Goal: Information Seeking & Learning: Learn about a topic

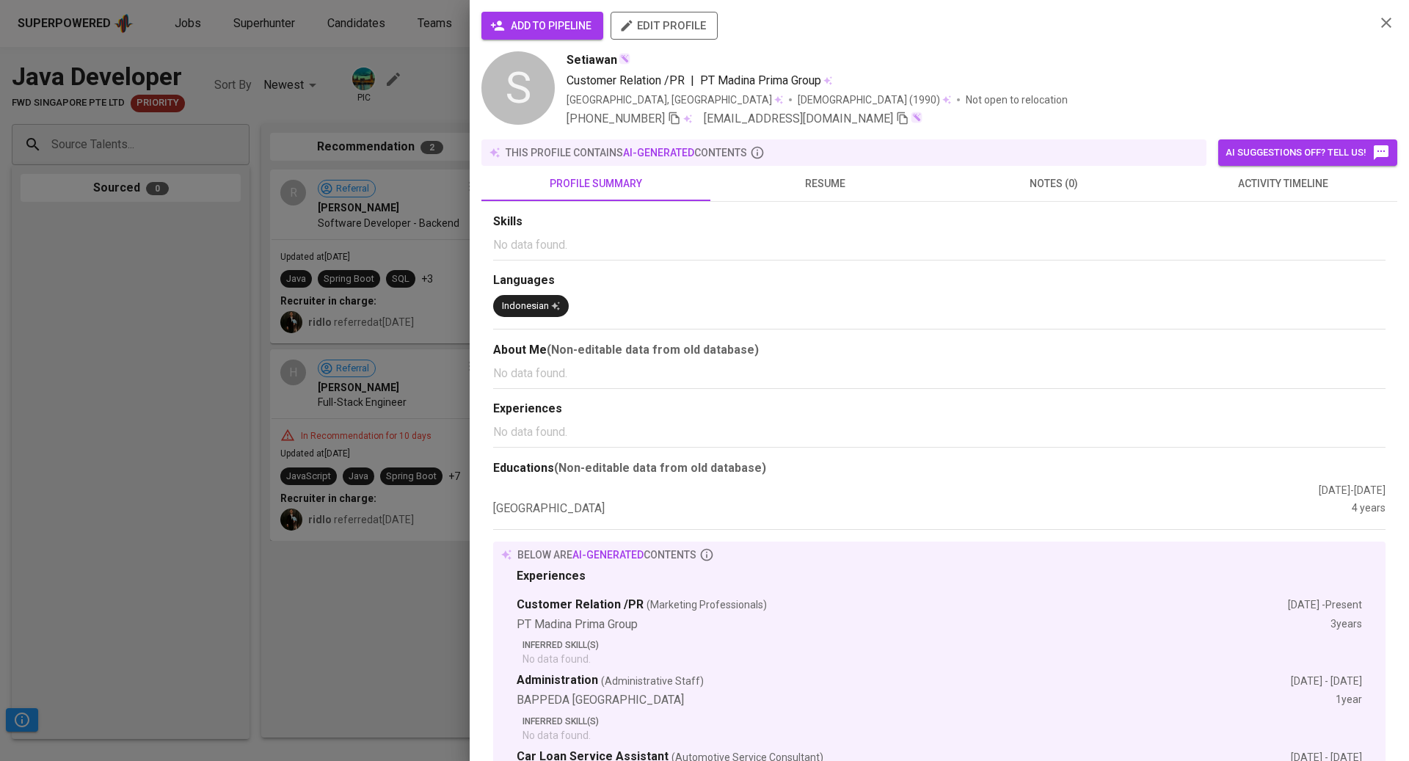
scroll to position [156, 0]
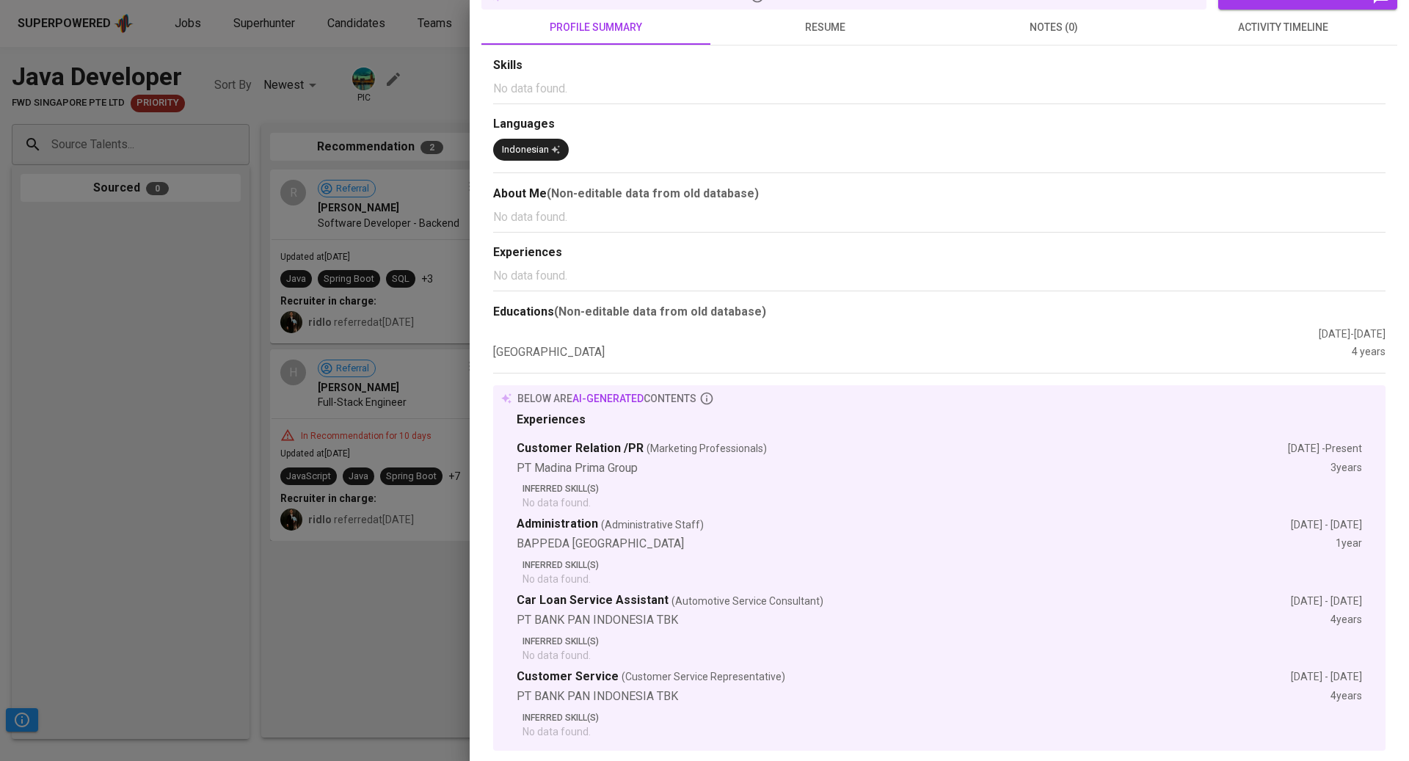
click at [346, 179] on div at bounding box center [704, 380] width 1409 height 761
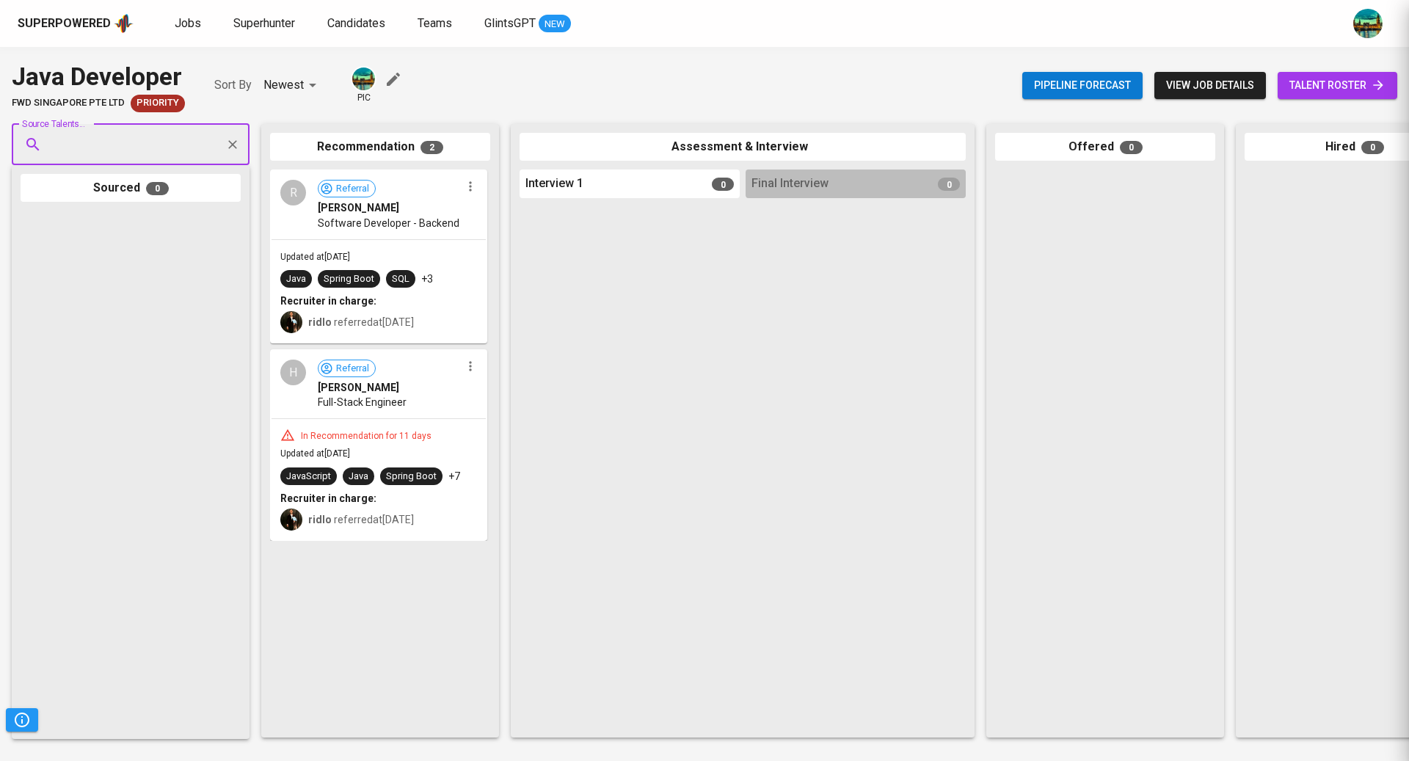
scroll to position [0, 0]
paste input "[EMAIL_ADDRESS][DOMAIN_NAME]"
type input "[EMAIL_ADDRESS][DOMAIN_NAME]"
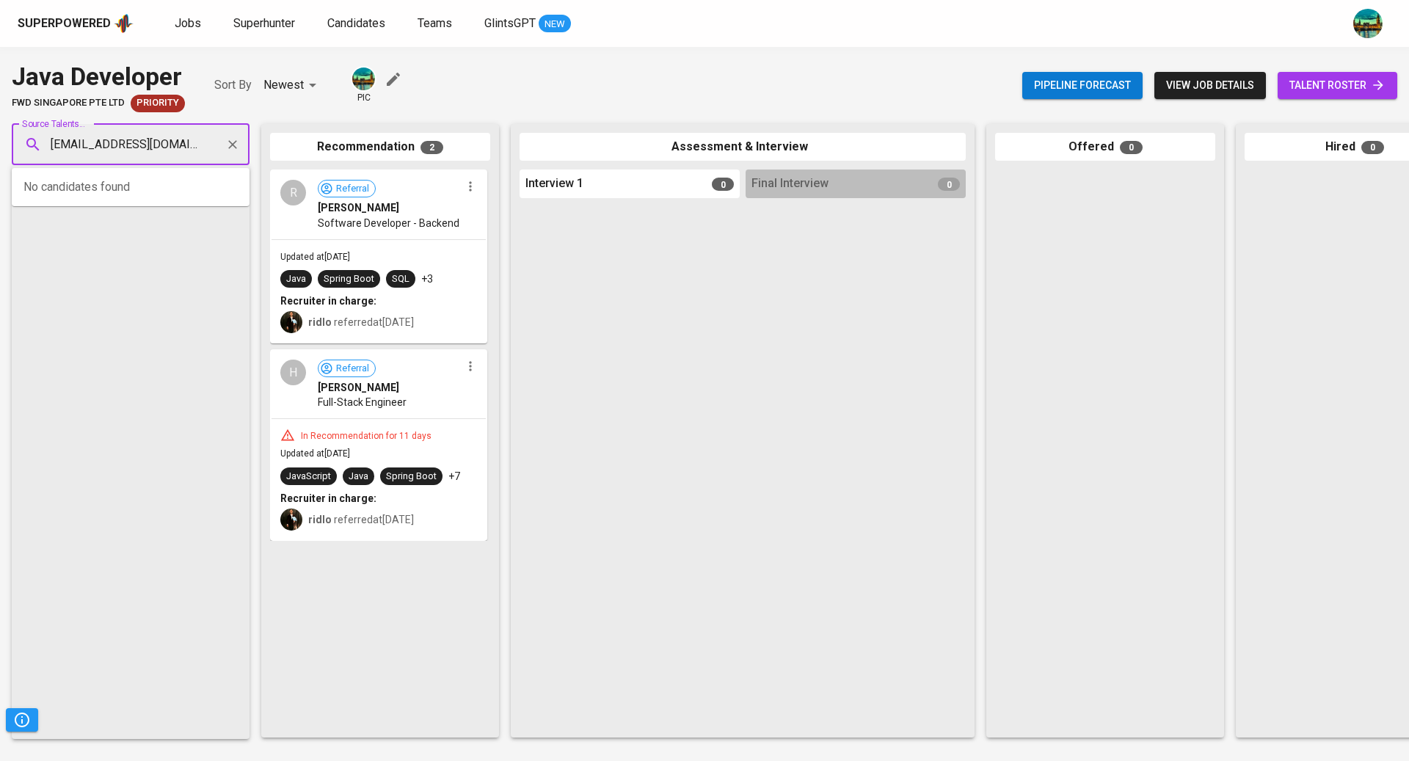
scroll to position [0, 14]
click at [136, 194] on span "[EMAIL_ADDRESS][DOMAIN_NAME]" at bounding box center [130, 200] width 138 height 15
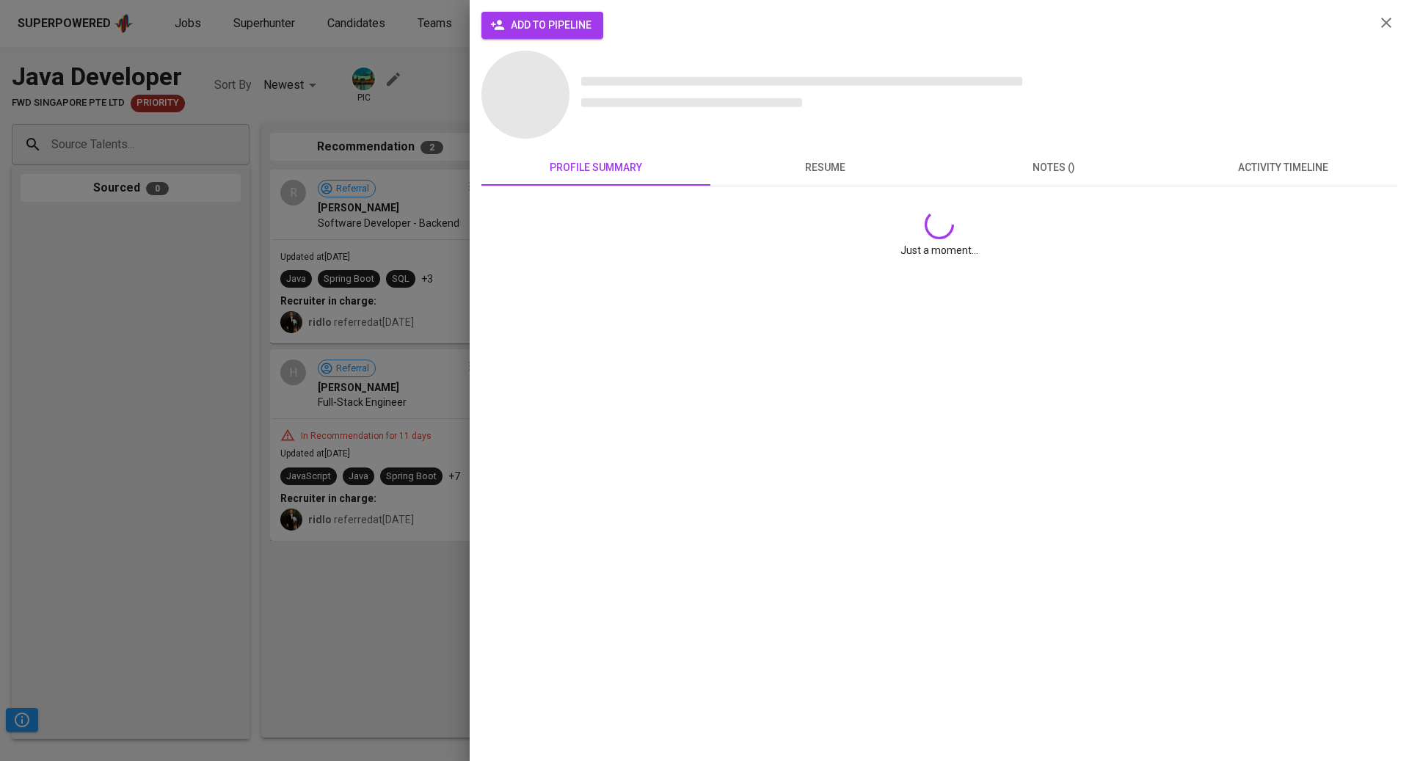
scroll to position [0, 0]
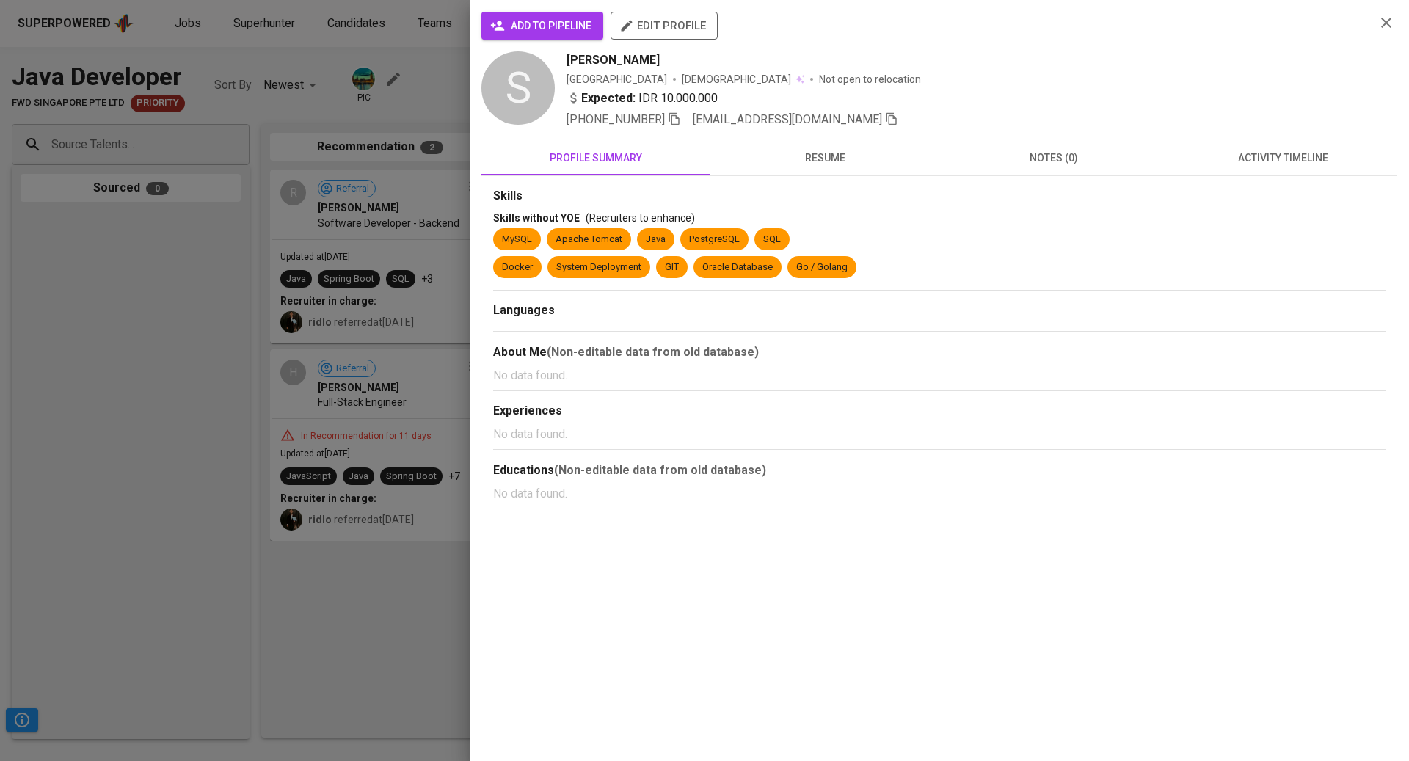
click at [1225, 164] on span "activity timeline" at bounding box center [1282, 158] width 211 height 18
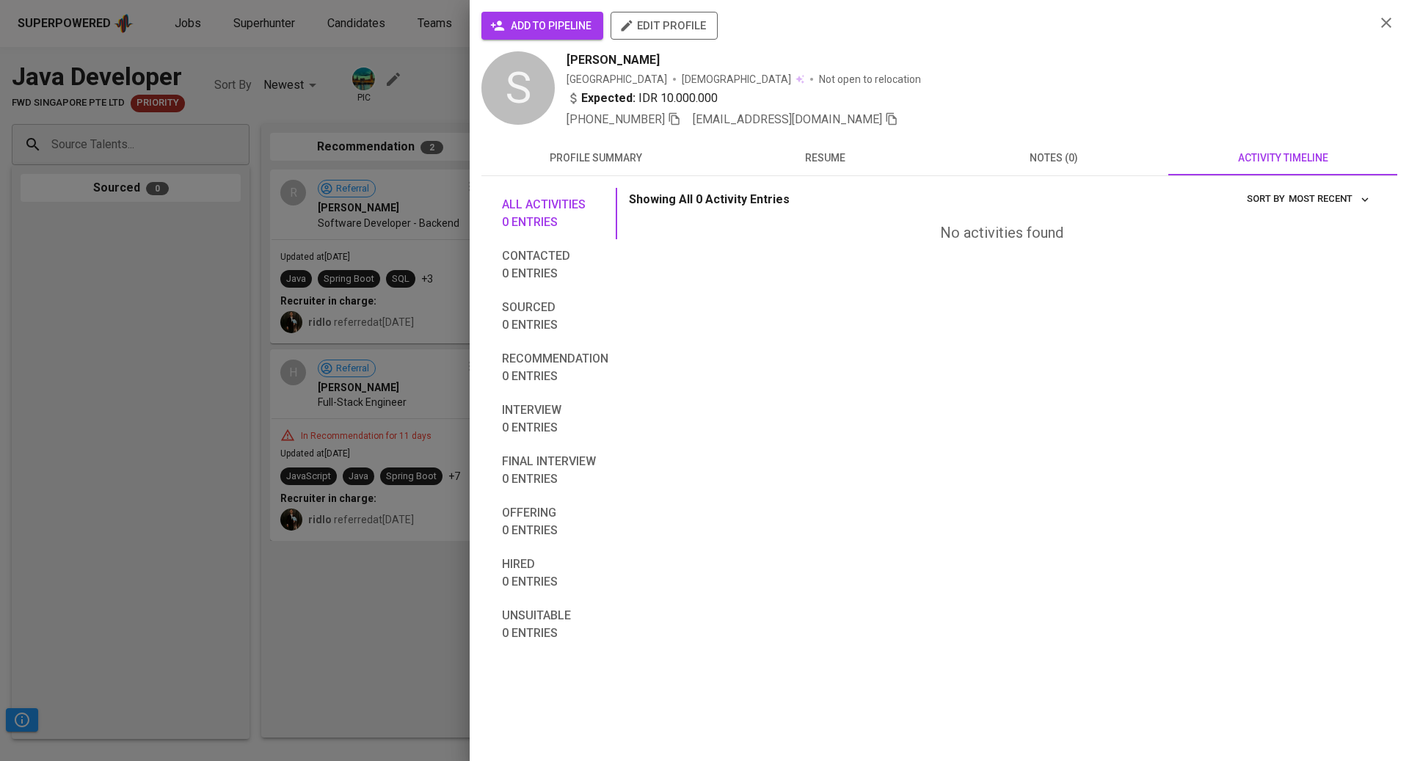
click at [621, 157] on span "profile summary" at bounding box center [595, 158] width 211 height 18
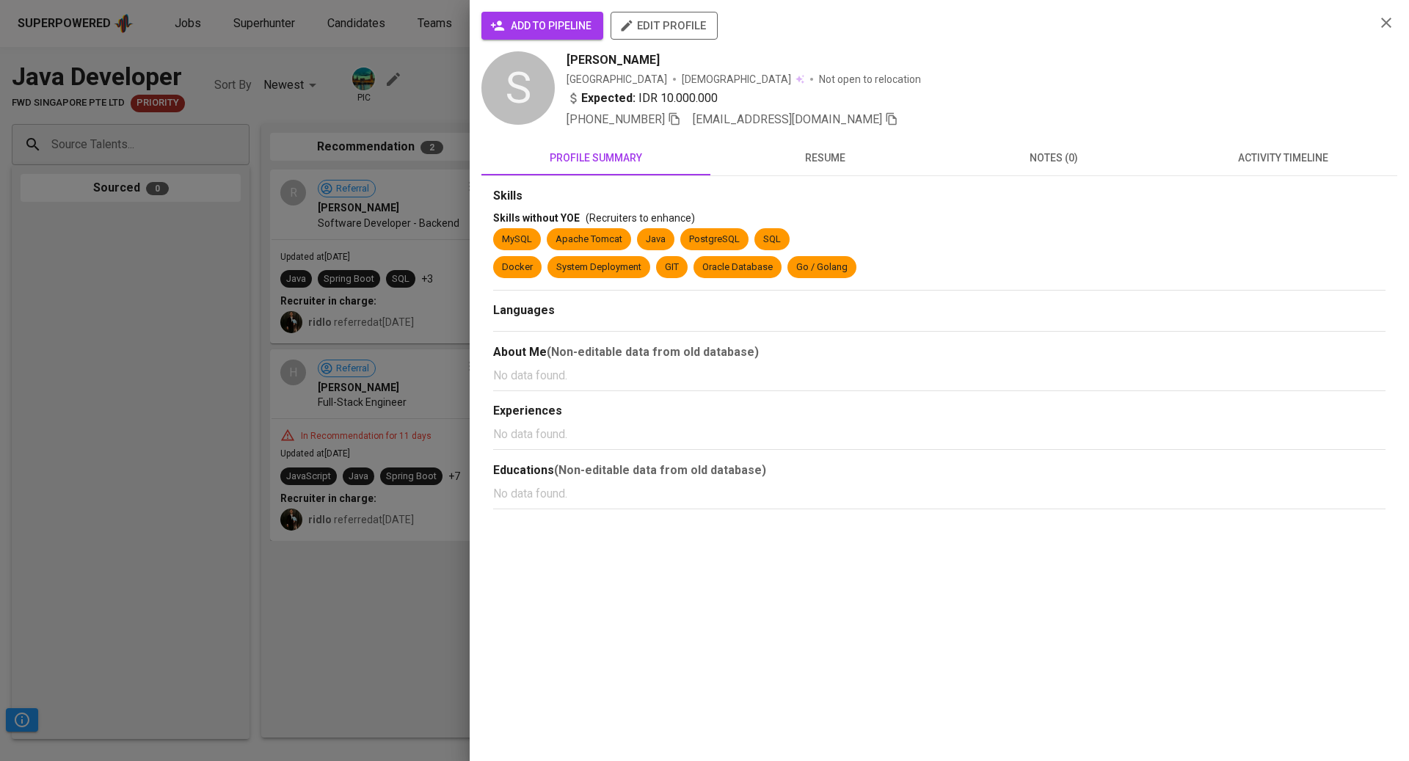
click at [249, 191] on div at bounding box center [704, 380] width 1409 height 761
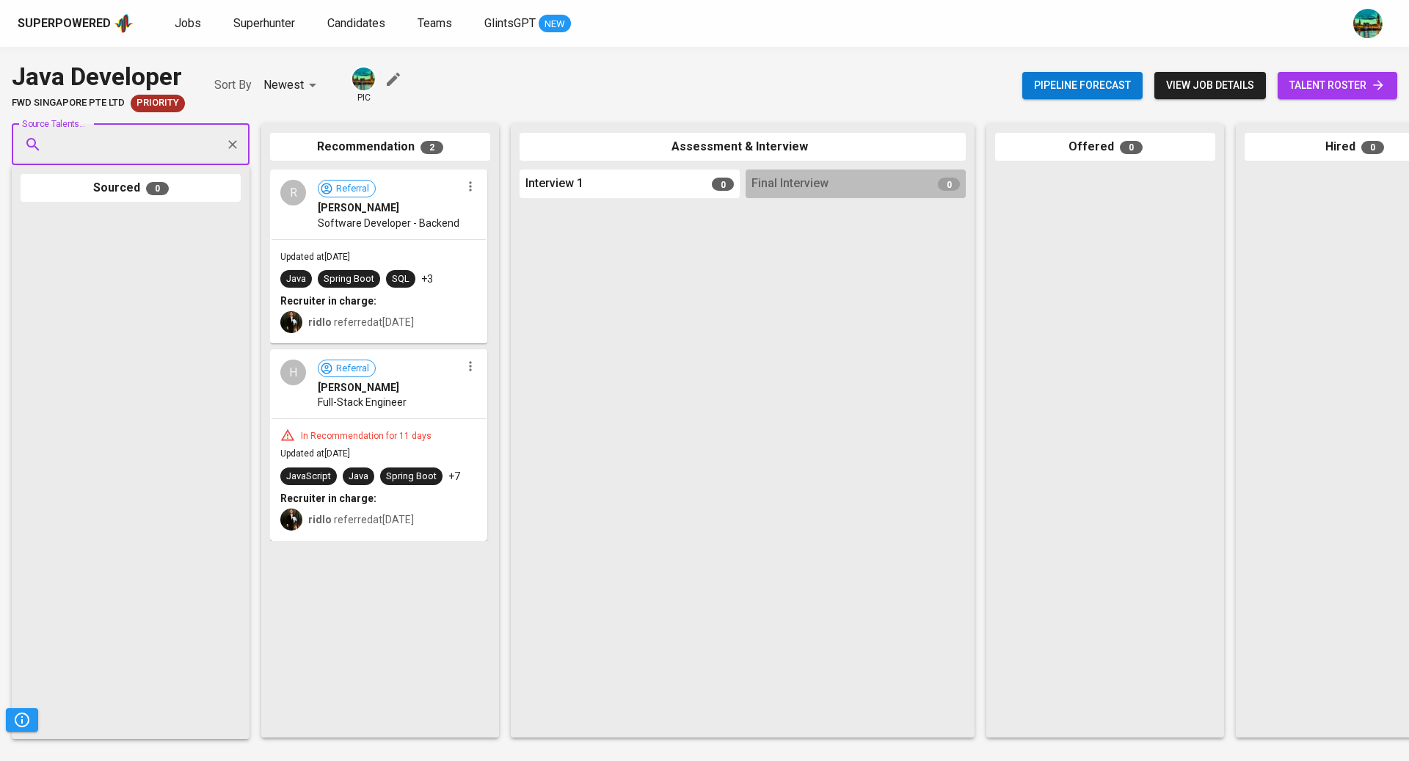
click at [197, 142] on input "Source Talents..." at bounding box center [125, 145] width 154 height 28
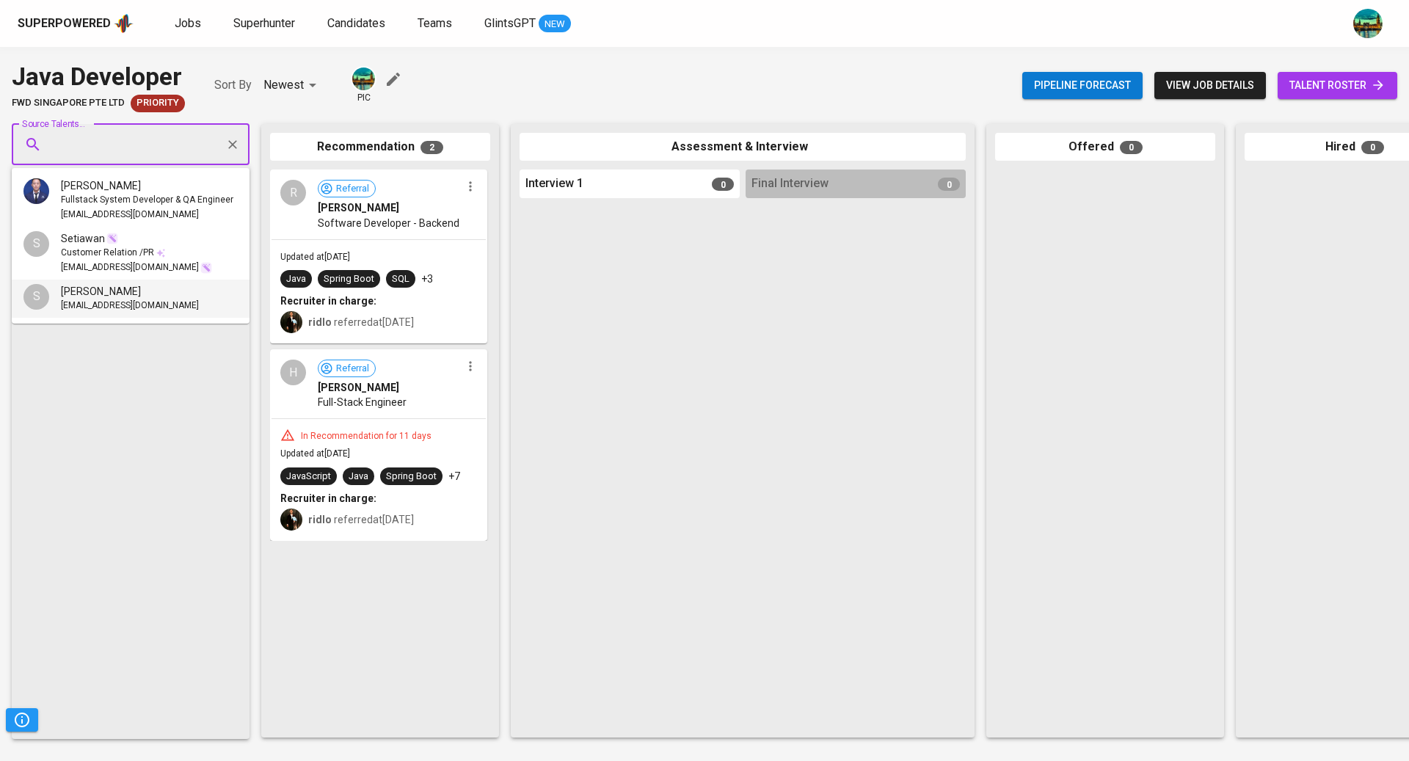
paste input "[EMAIL_ADDRESS][DOMAIN_NAME]"
type input "[EMAIL_ADDRESS][DOMAIN_NAME]"
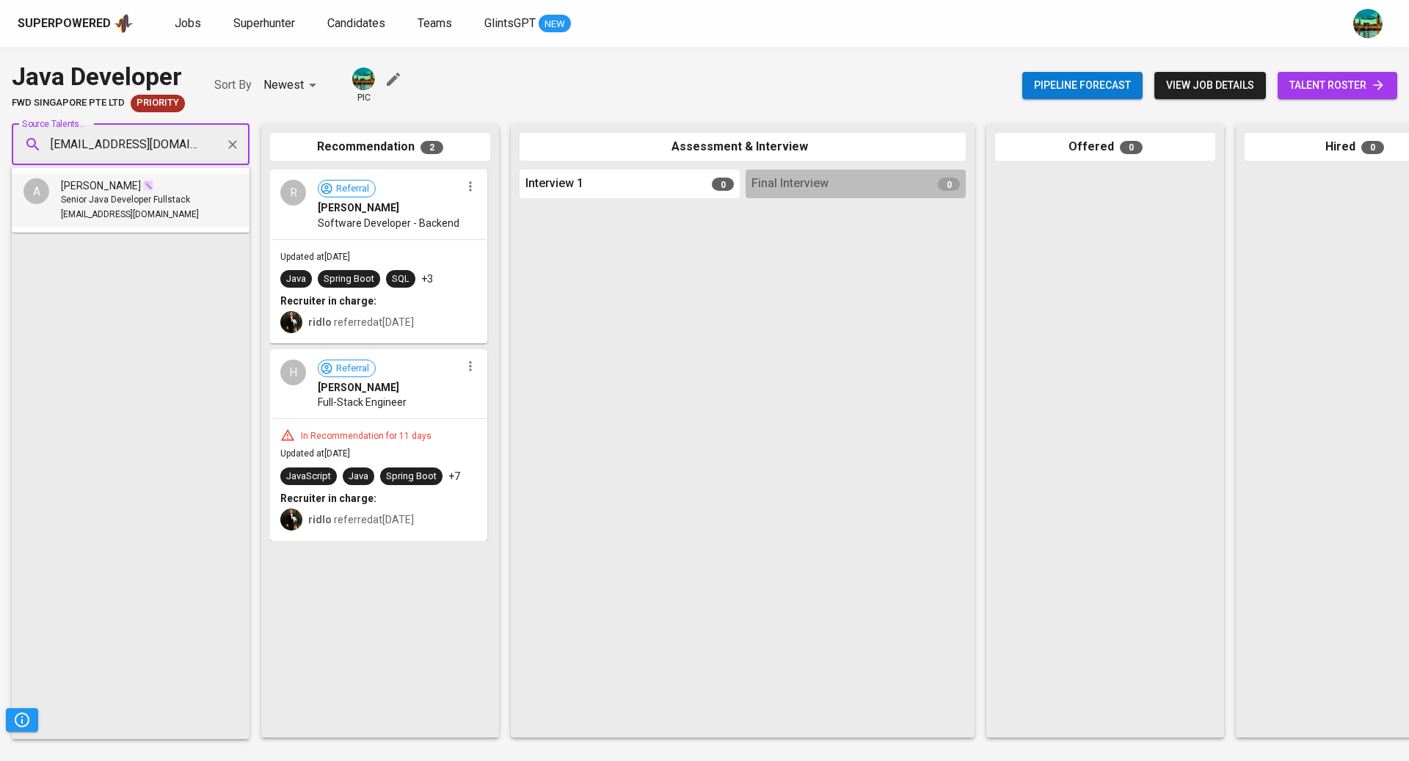
click at [163, 211] on div "[EMAIL_ADDRESS][DOMAIN_NAME]" at bounding box center [130, 215] width 138 height 15
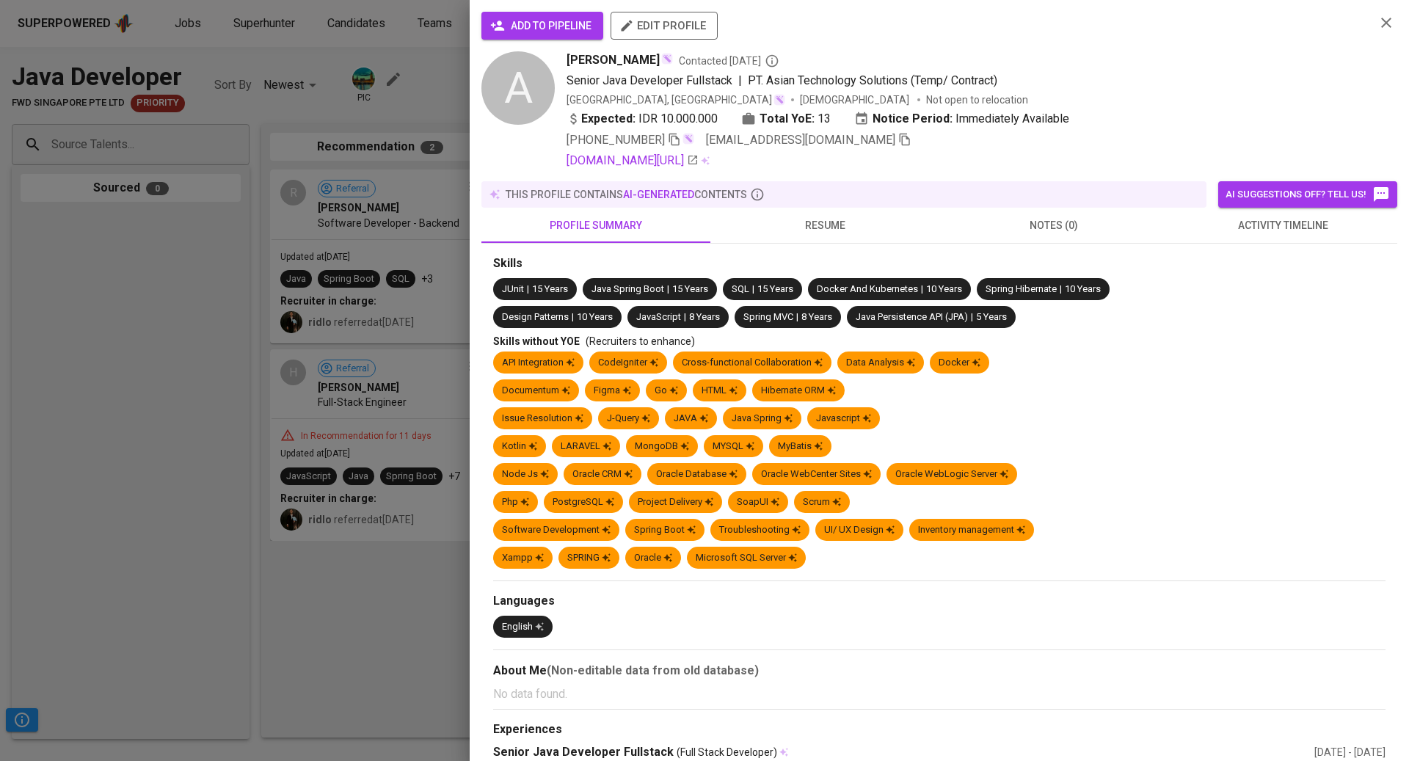
click at [1260, 224] on span "activity timeline" at bounding box center [1282, 225] width 211 height 18
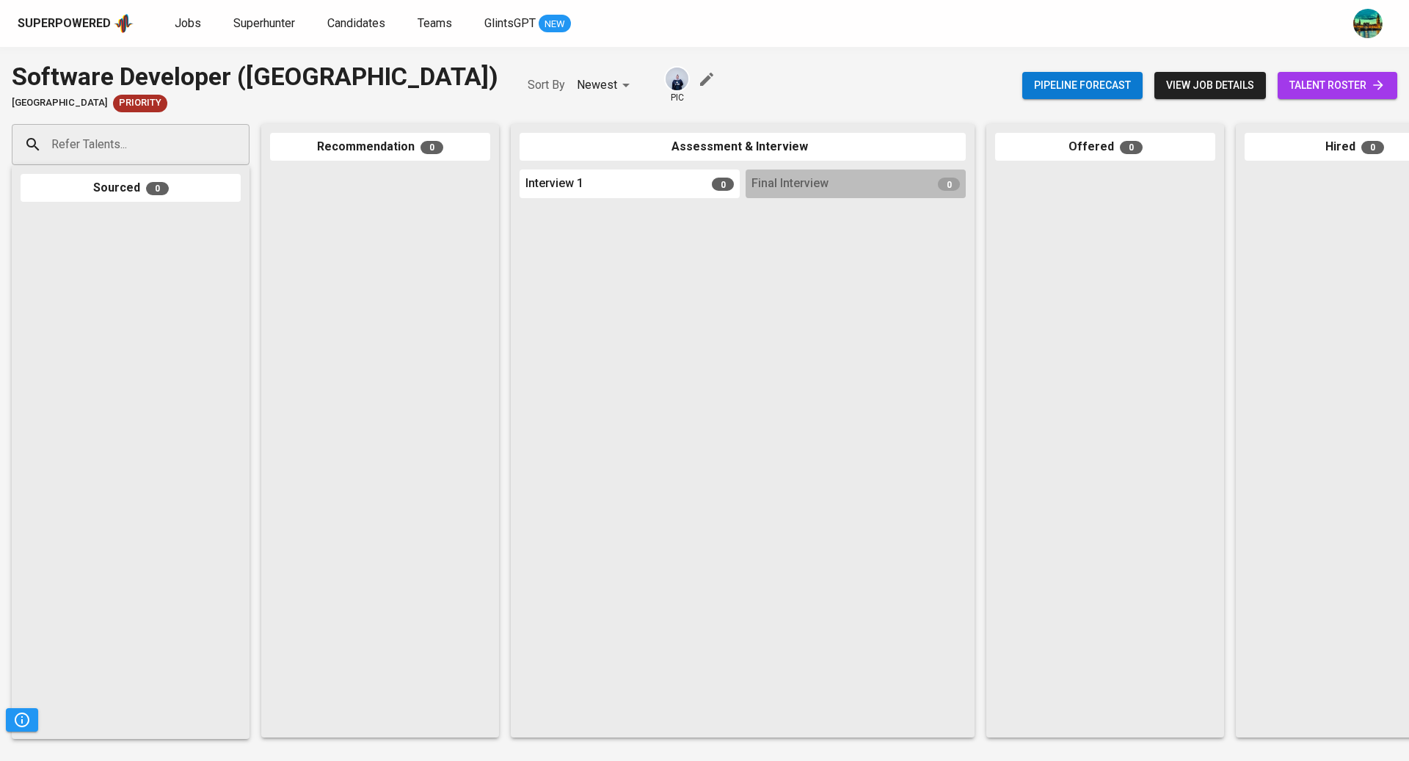
click at [1200, 88] on span "view job details" at bounding box center [1210, 85] width 88 height 18
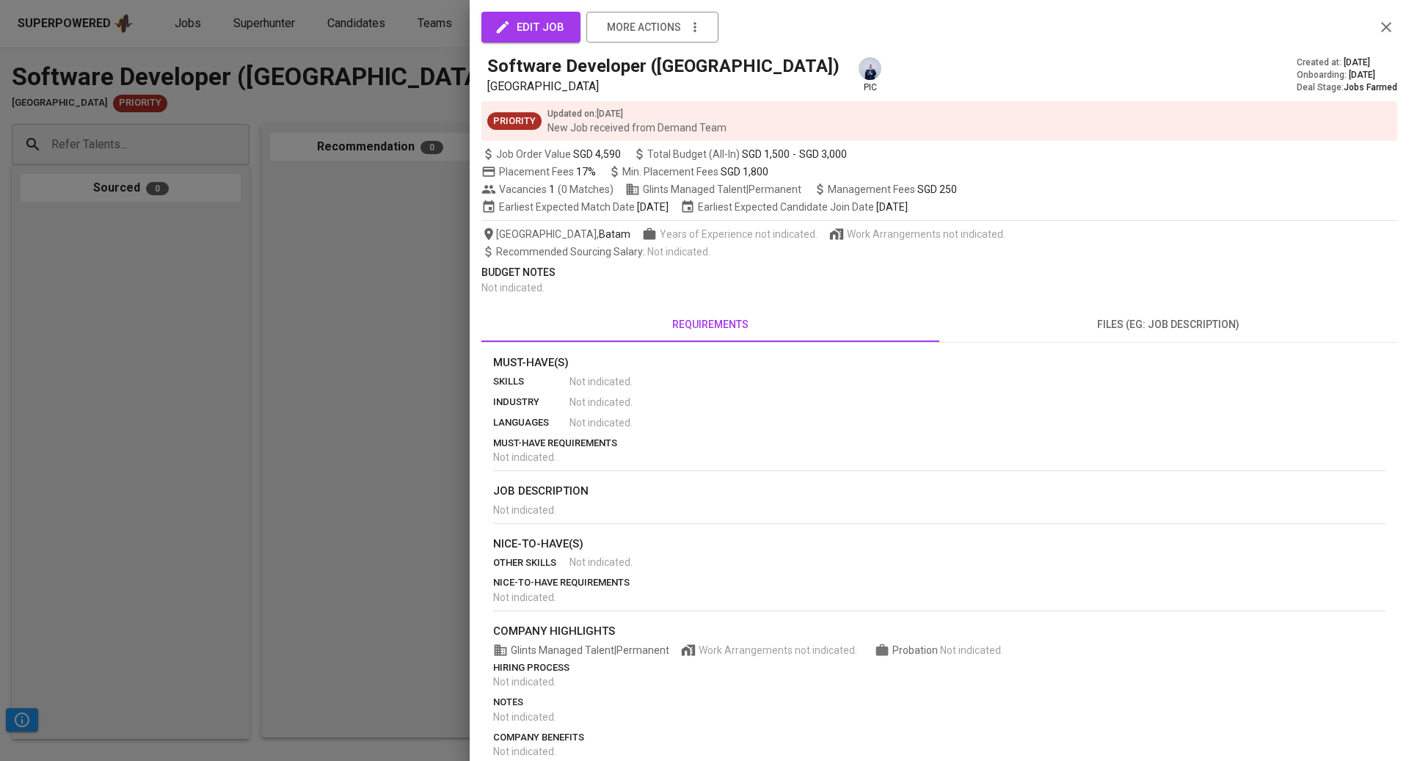
click at [679, 321] on span "requirements" at bounding box center [710, 324] width 440 height 18
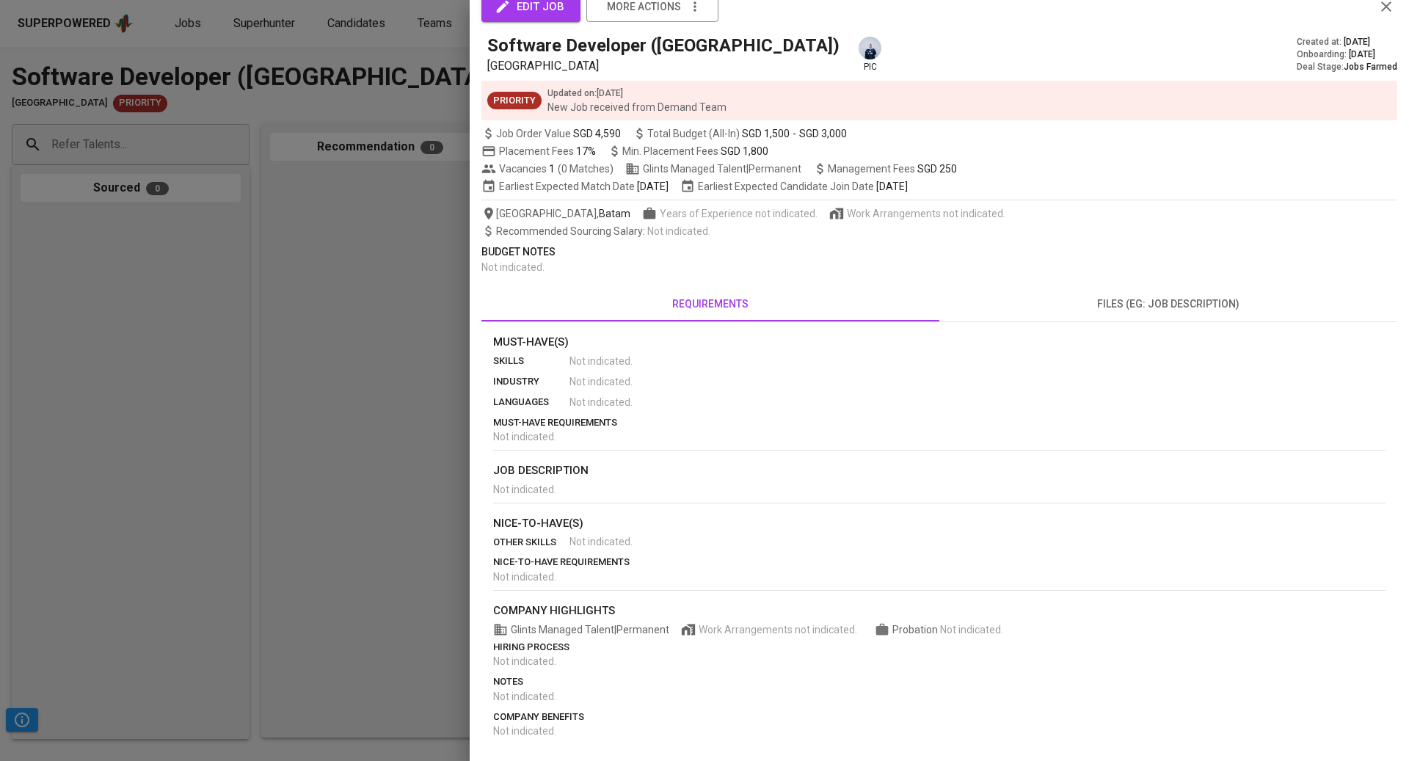
click at [1136, 318] on button "files (eg: job description)" at bounding box center [1168, 303] width 458 height 35
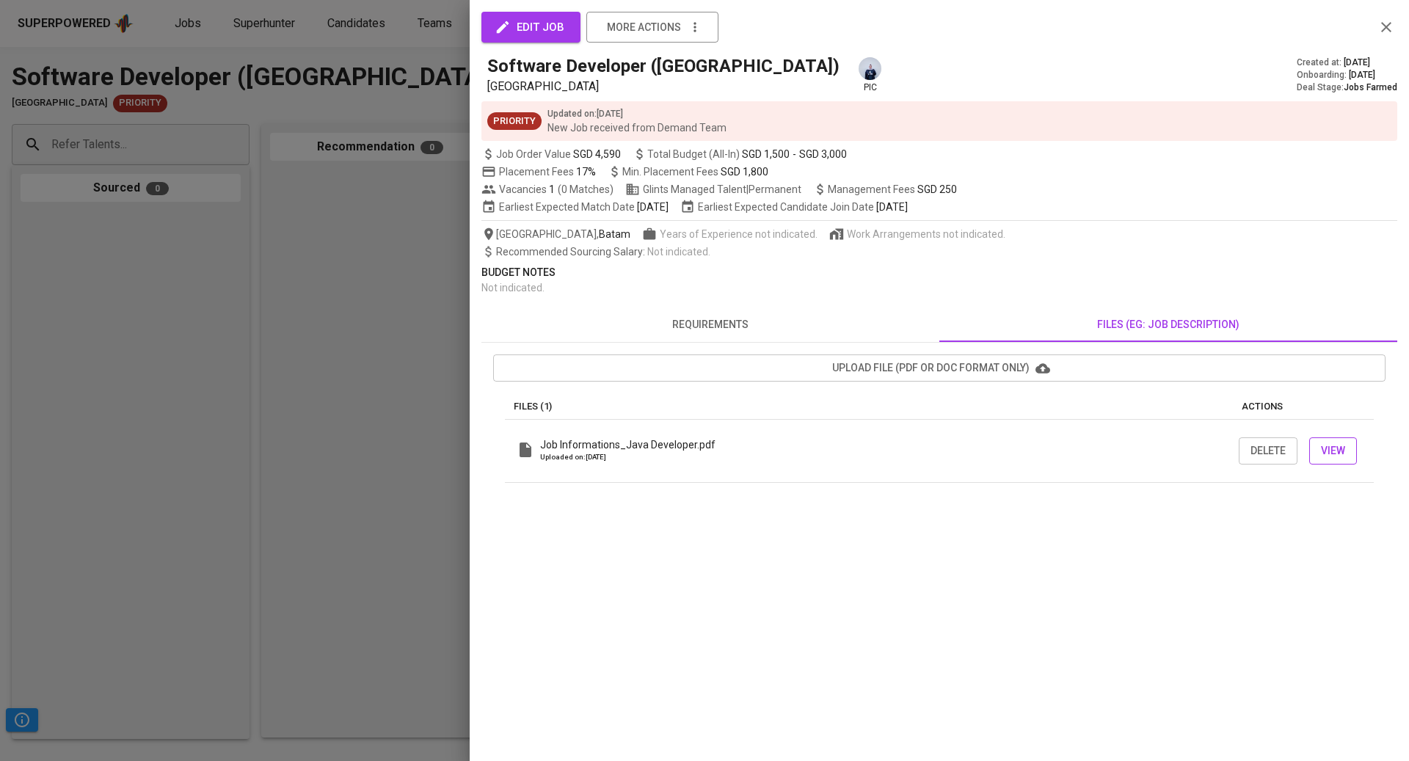
click at [1332, 452] on span "View" at bounding box center [1333, 451] width 24 height 18
